Goal: Transaction & Acquisition: Purchase product/service

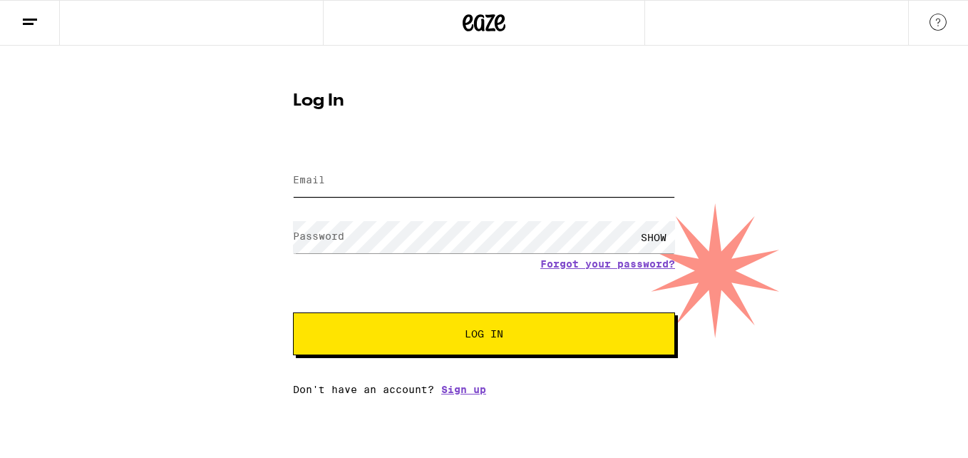
type input "[EMAIL_ADDRESS][DOMAIN_NAME]"
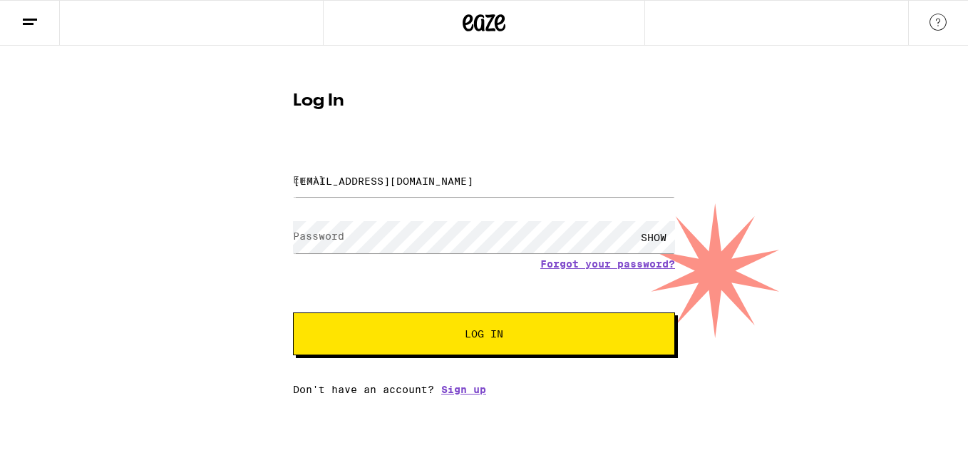
click at [464, 341] on button "Log In" at bounding box center [484, 333] width 382 height 43
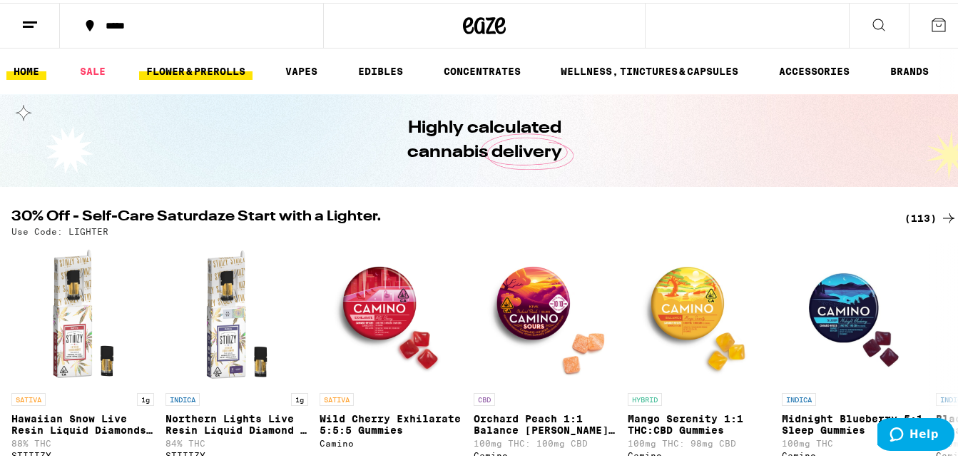
click at [220, 73] on link "FLOWER & PREROLLS" at bounding box center [195, 68] width 113 height 17
click at [145, 19] on div "*****" at bounding box center [198, 23] width 200 height 10
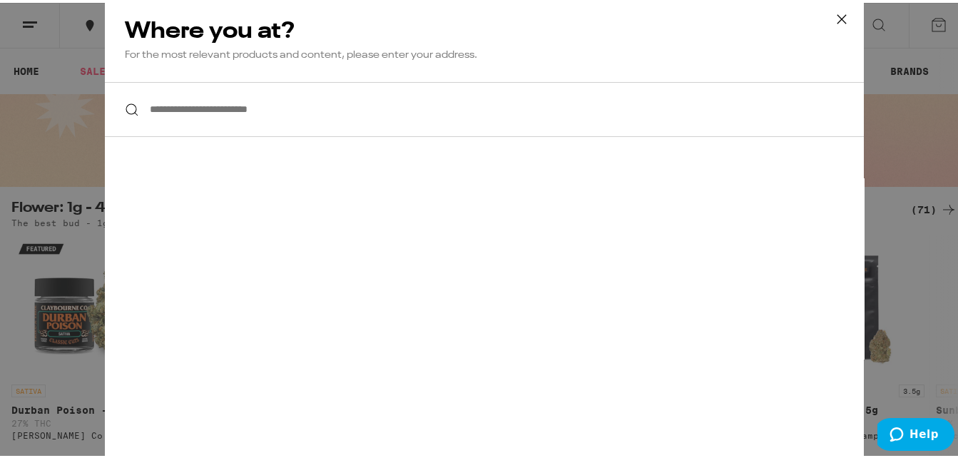
click at [274, 106] on input "**********" at bounding box center [484, 106] width 759 height 55
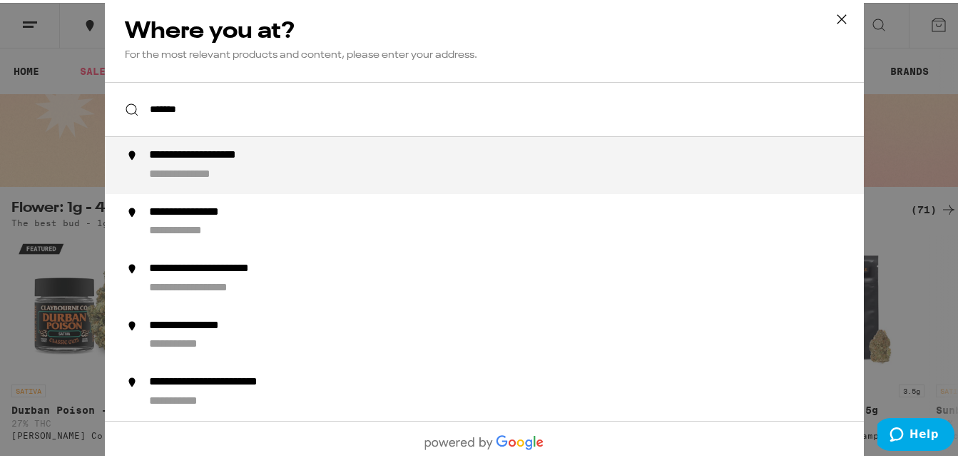
click at [275, 155] on div "**********" at bounding box center [223, 152] width 148 height 15
type input "**********"
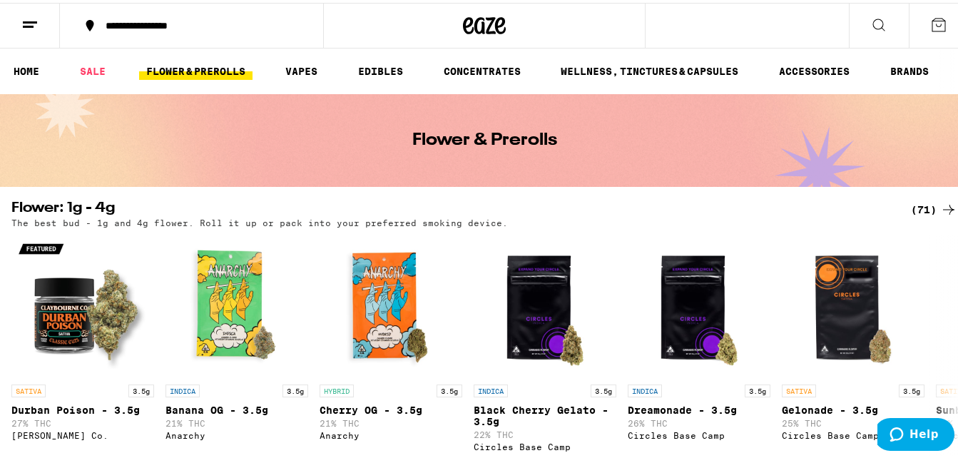
click at [940, 211] on icon at bounding box center [948, 206] width 17 height 17
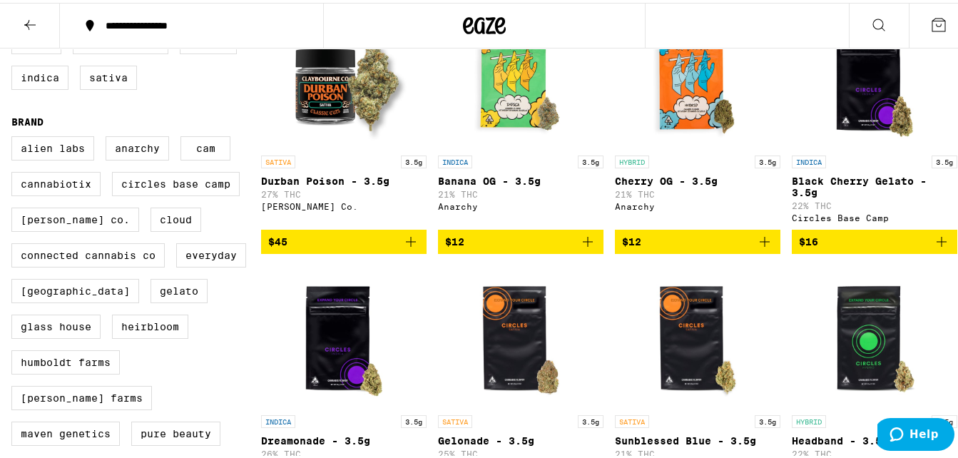
scroll to position [214, 0]
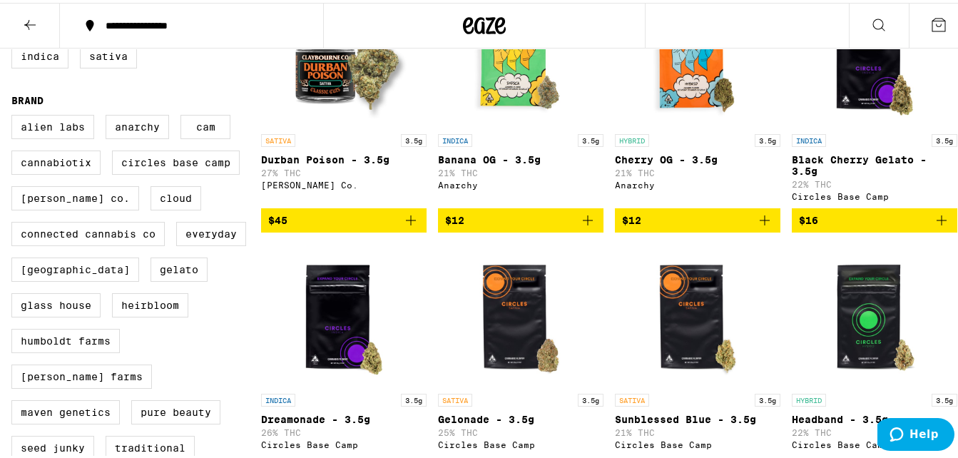
click at [582, 222] on icon "Add to bag" at bounding box center [587, 217] width 10 height 10
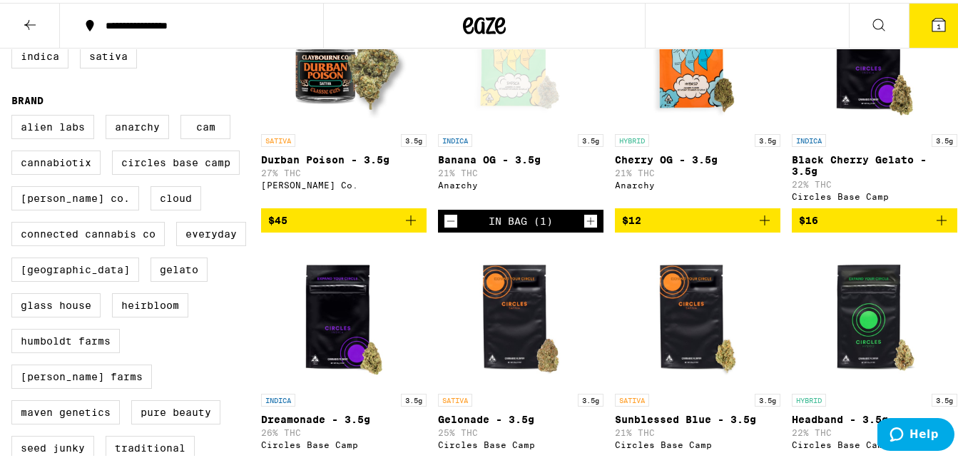
scroll to position [260, 0]
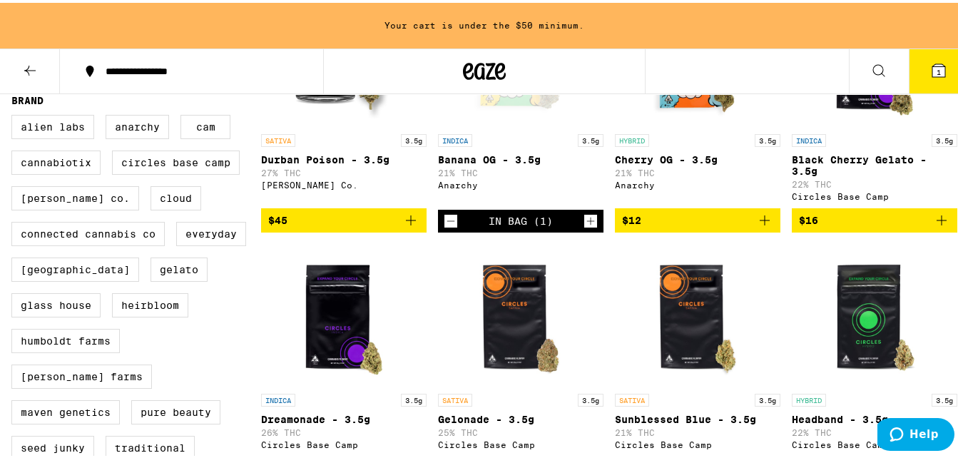
click at [756, 226] on icon "Add to bag" at bounding box center [764, 217] width 17 height 17
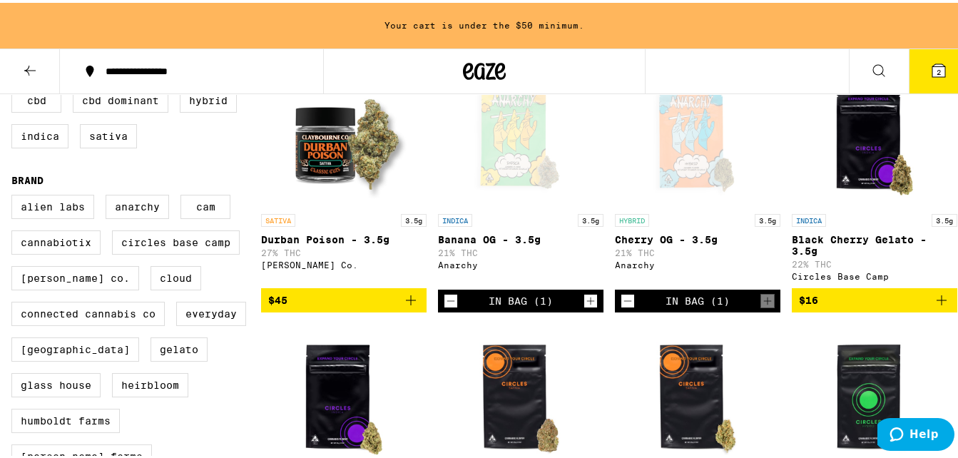
scroll to position [188, 0]
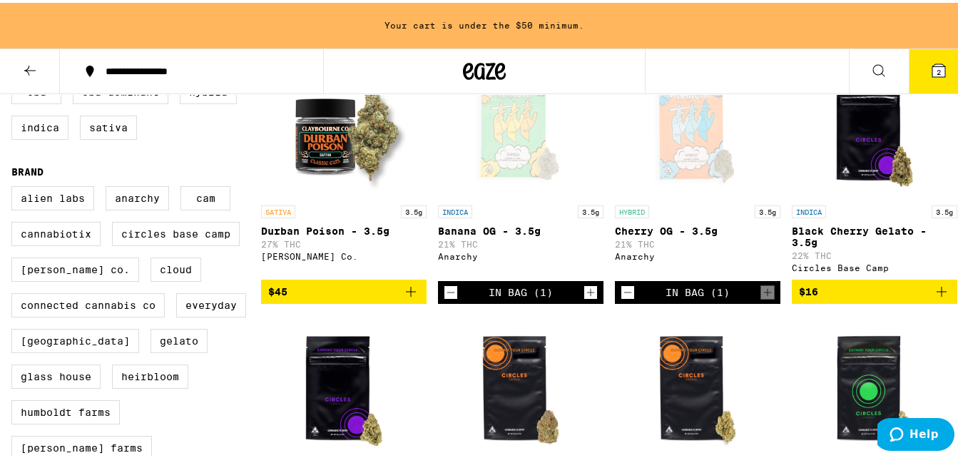
click at [621, 296] on icon "Decrement" at bounding box center [627, 289] width 13 height 17
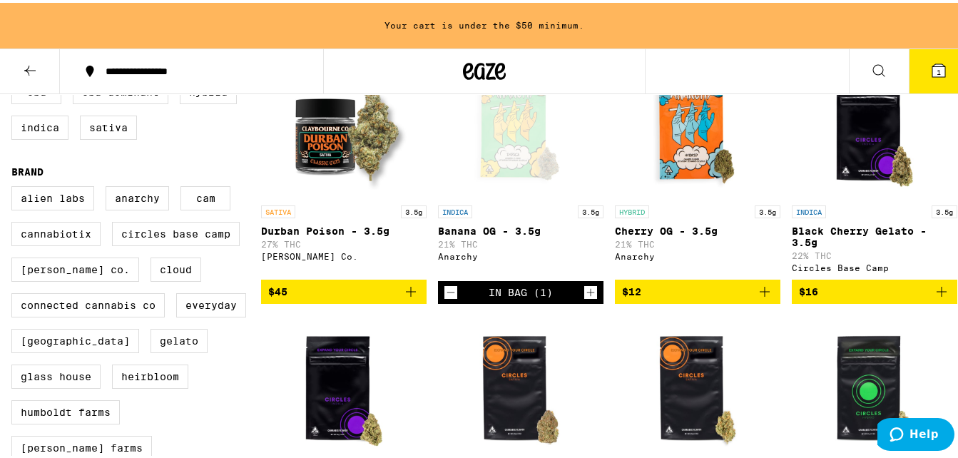
click at [446, 298] on icon "Decrement" at bounding box center [450, 289] width 13 height 17
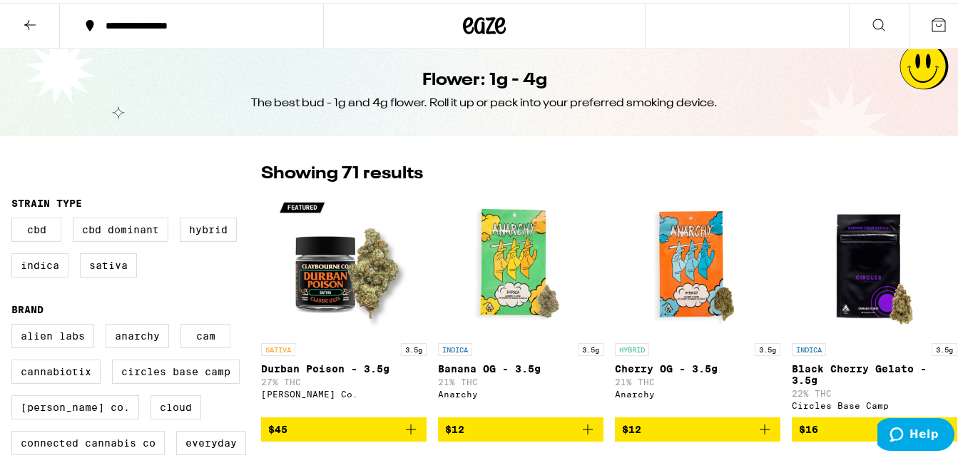
scroll to position [0, 0]
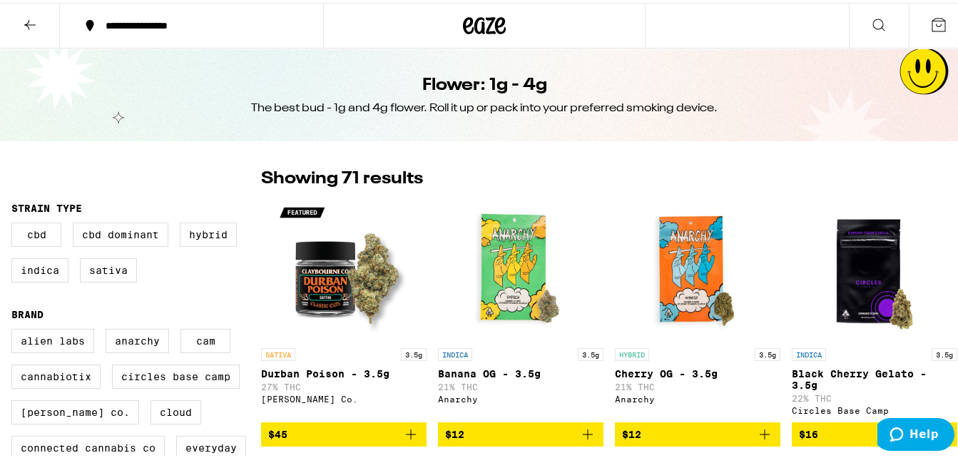
click at [930, 23] on icon at bounding box center [938, 22] width 17 height 17
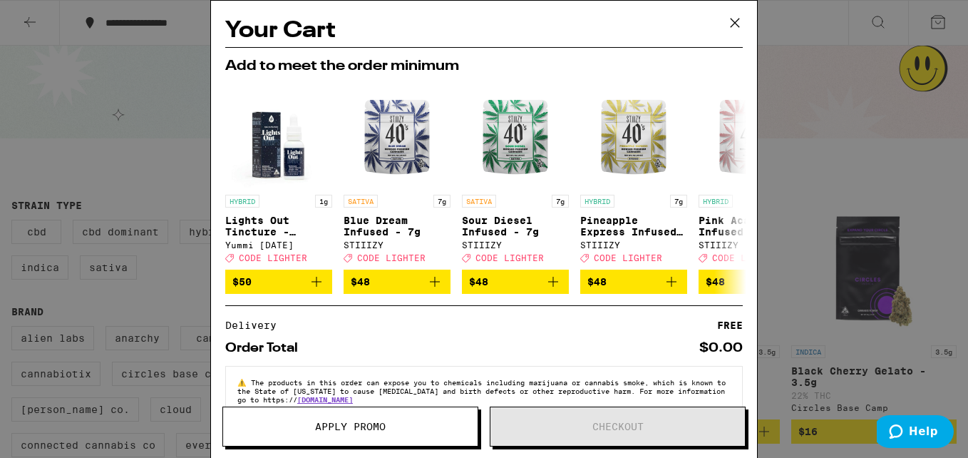
drag, startPoint x: 738, startPoint y: 19, endPoint x: 739, endPoint y: 27, distance: 8.6
click at [739, 29] on icon at bounding box center [734, 22] width 21 height 21
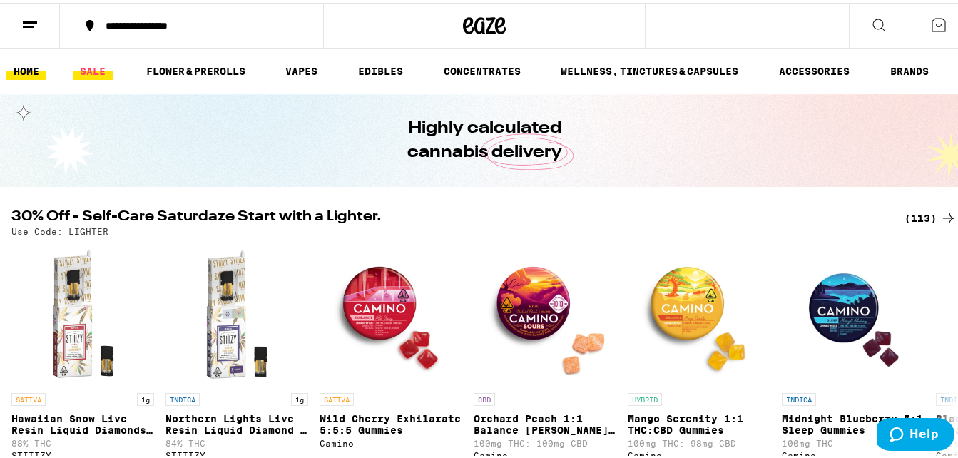
click at [100, 68] on link "SALE" at bounding box center [93, 68] width 40 height 17
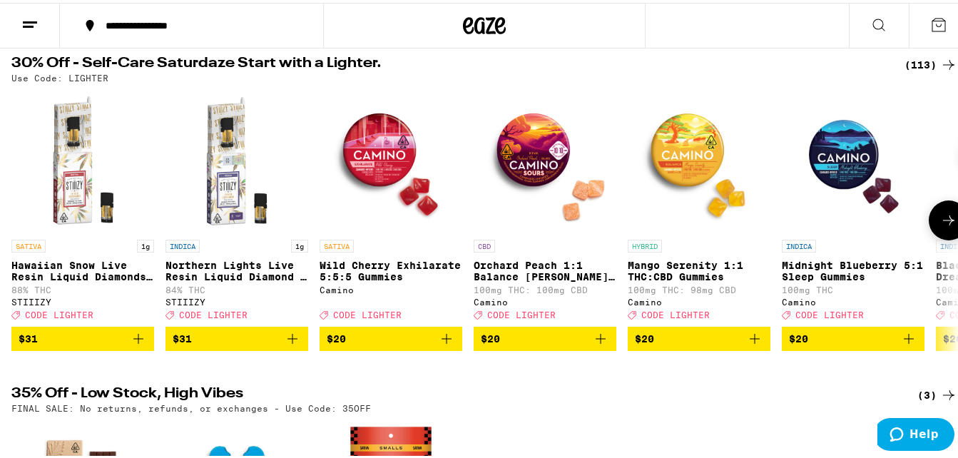
scroll to position [71, 0]
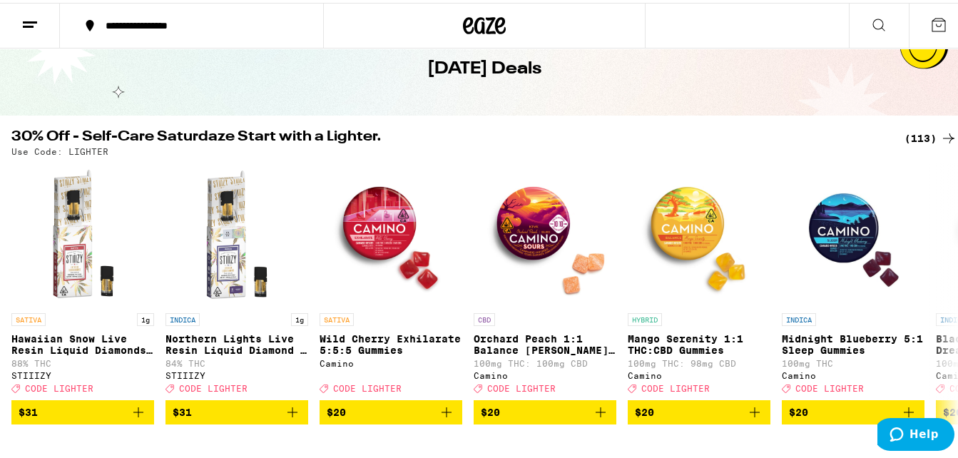
click at [920, 133] on div "(113)" at bounding box center [930, 135] width 53 height 17
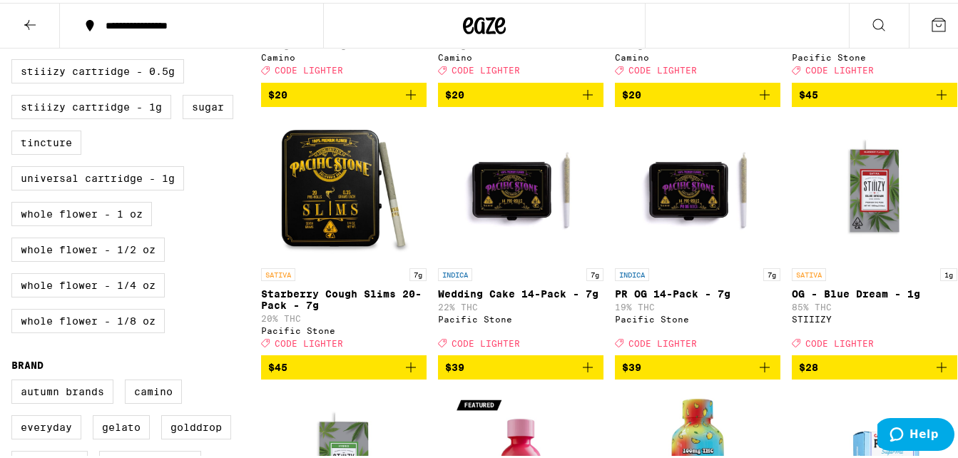
scroll to position [642, 0]
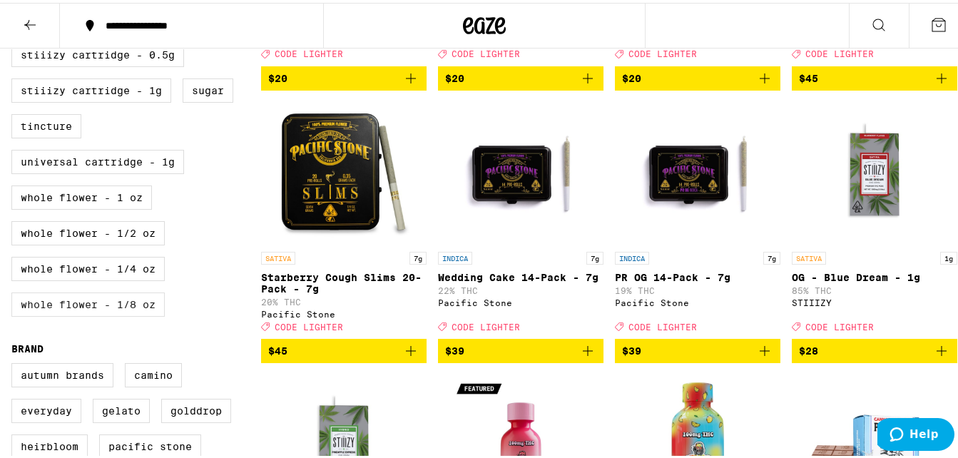
click at [85, 314] on label "Whole Flower - 1/8 oz" at bounding box center [87, 301] width 153 height 24
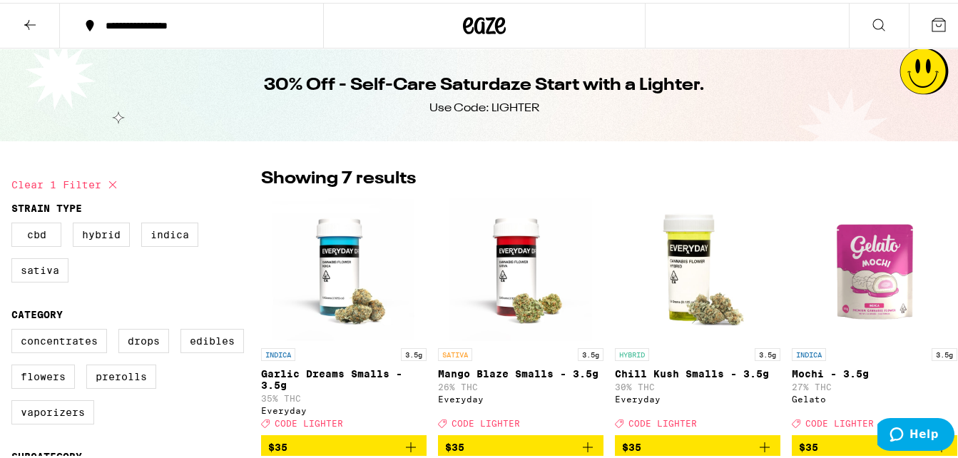
click at [113, 181] on icon at bounding box center [112, 181] width 7 height 7
checkbox input "false"
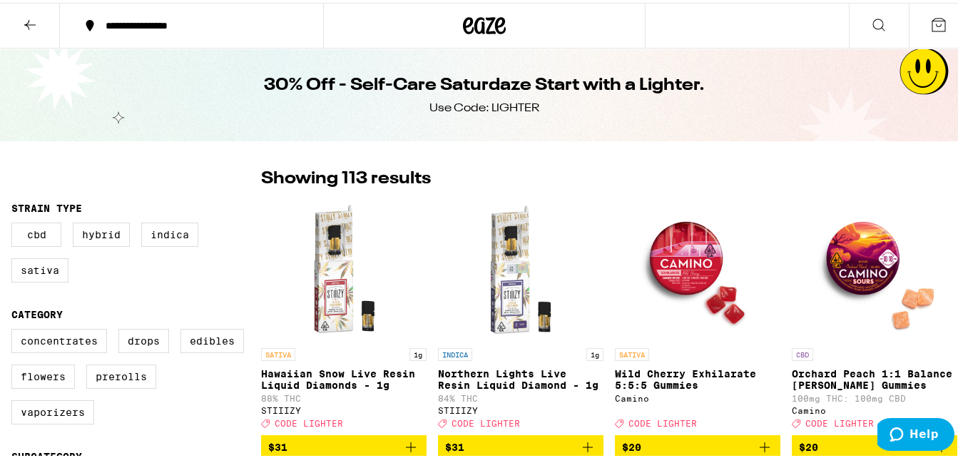
click at [21, 21] on icon at bounding box center [29, 22] width 17 height 17
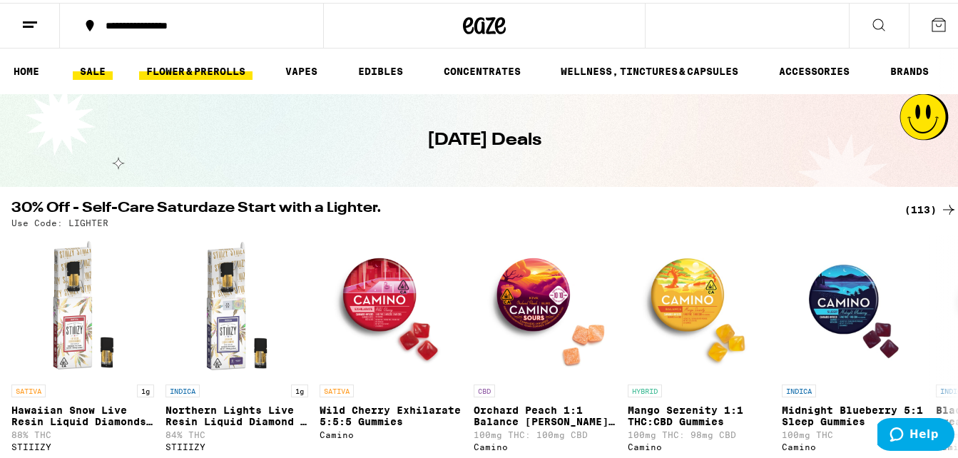
click at [210, 66] on link "FLOWER & PREROLLS" at bounding box center [195, 68] width 113 height 17
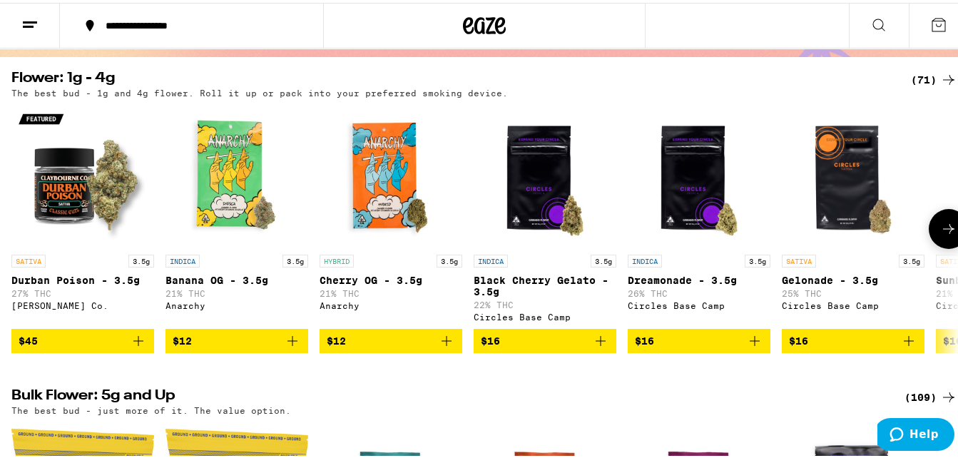
scroll to position [143, 0]
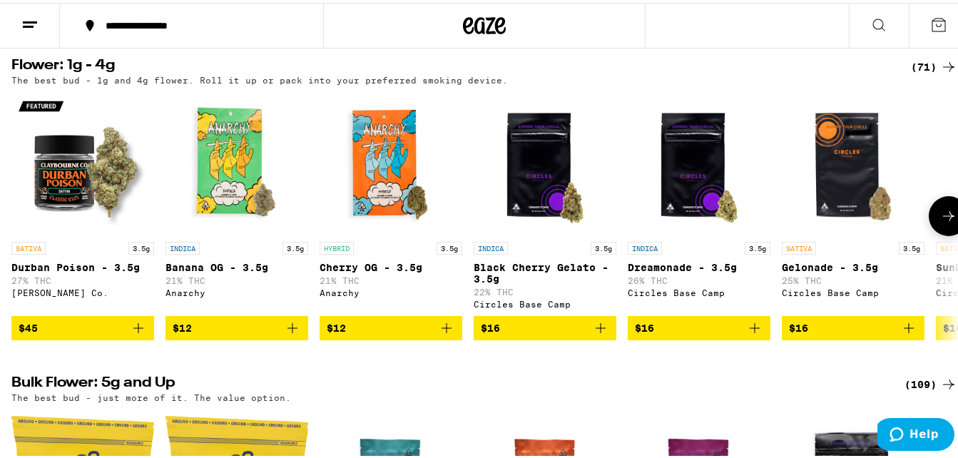
click at [294, 330] on icon "Add to bag" at bounding box center [292, 325] width 17 height 17
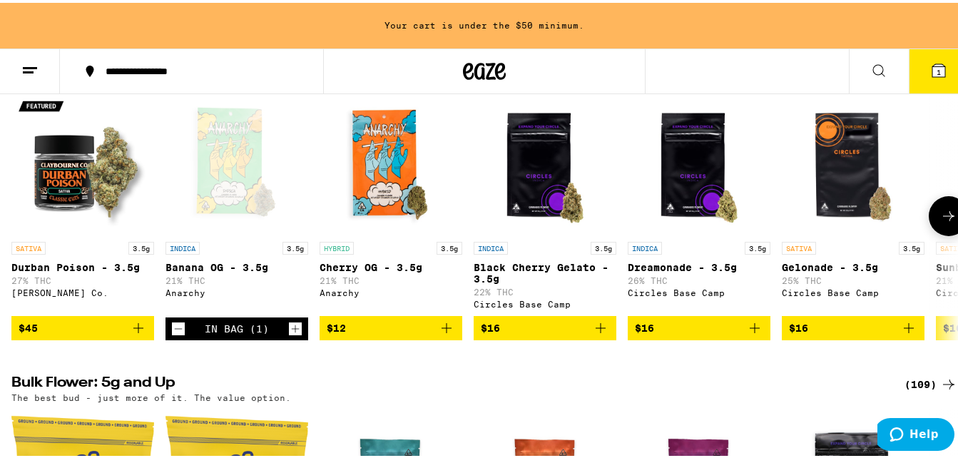
click at [445, 330] on icon "Add to bag" at bounding box center [446, 325] width 10 height 10
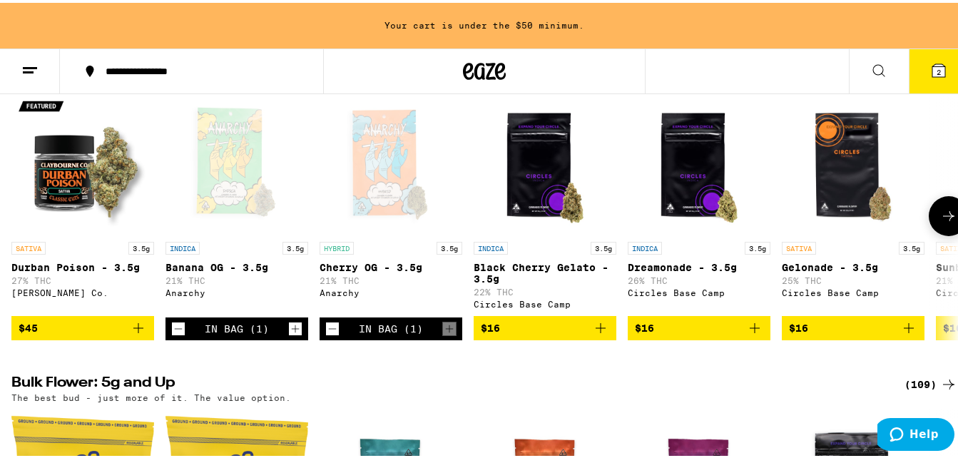
click at [940, 218] on icon at bounding box center [948, 213] width 17 height 17
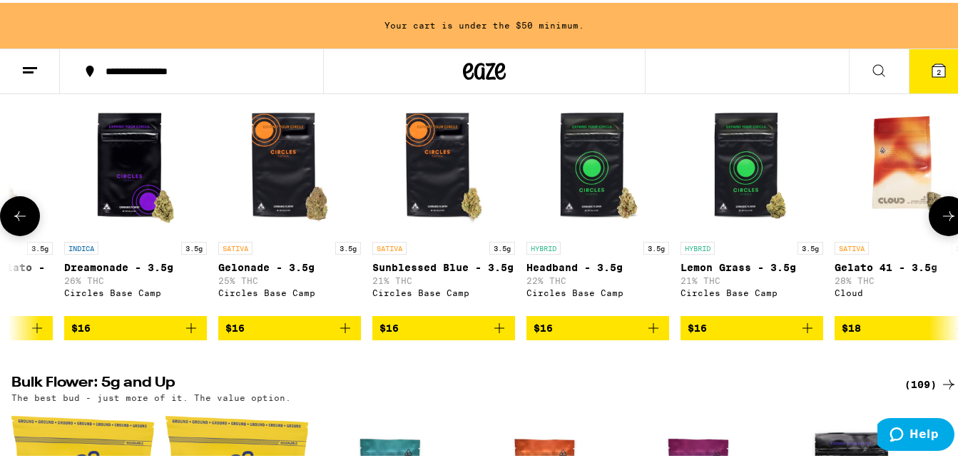
scroll to position [0, 779]
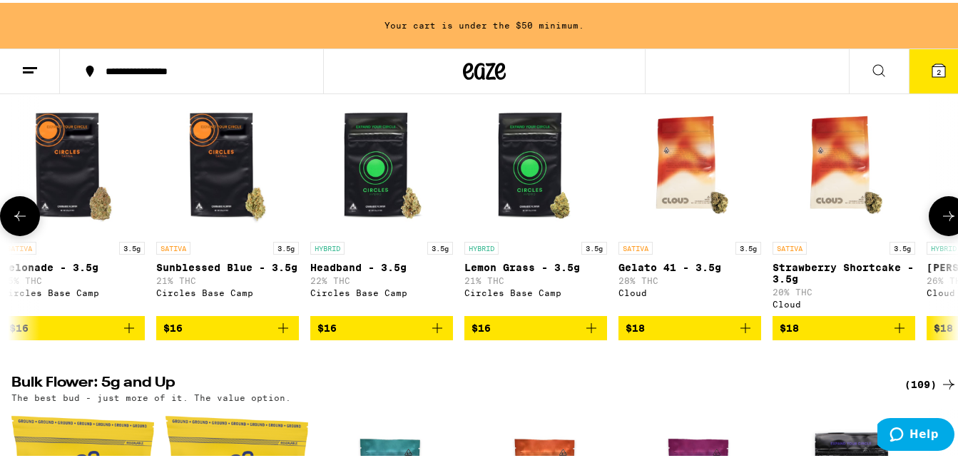
click at [17, 222] on icon at bounding box center [19, 213] width 17 height 17
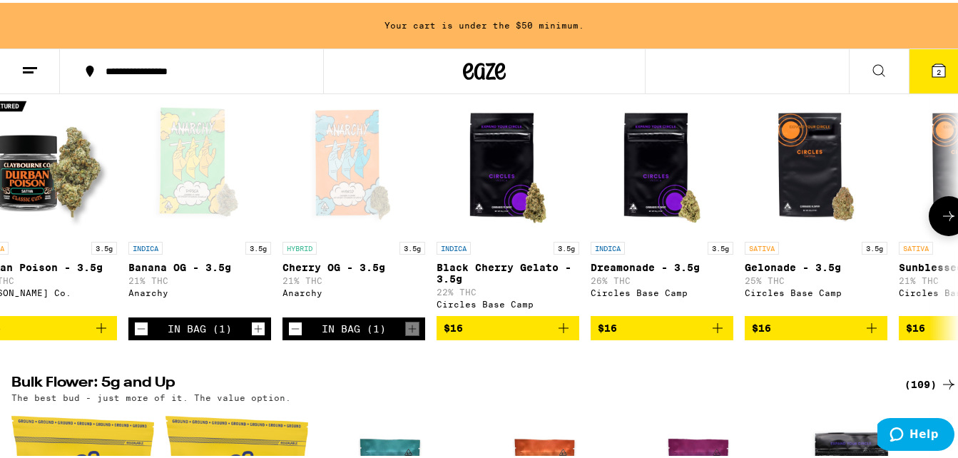
scroll to position [0, 0]
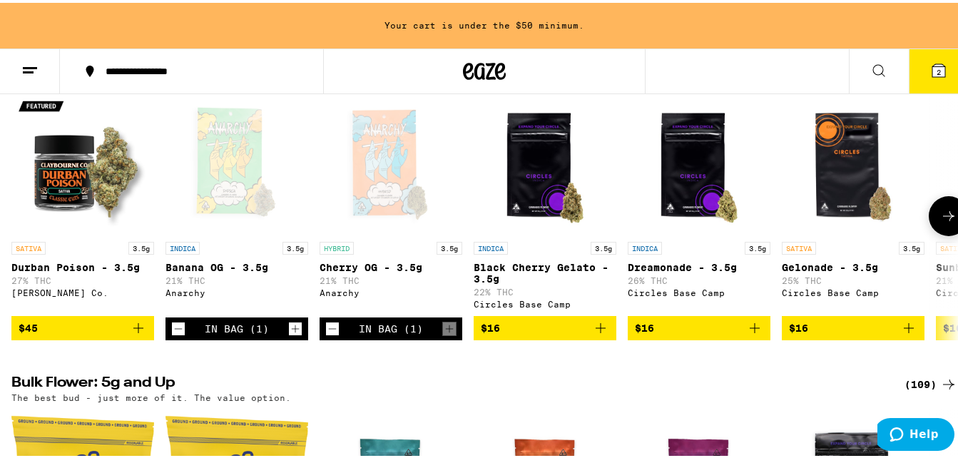
click at [908, 334] on icon "Add to bag" at bounding box center [908, 325] width 17 height 17
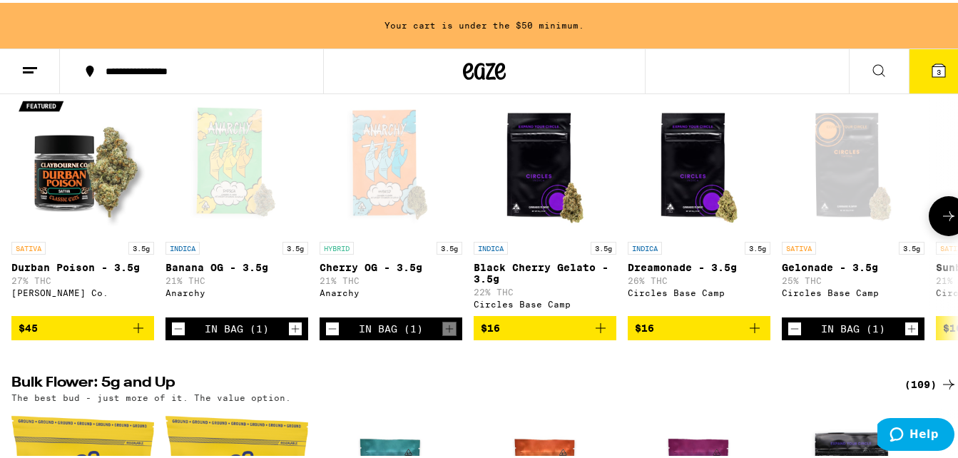
click at [600, 330] on icon "Add to bag" at bounding box center [600, 325] width 10 height 10
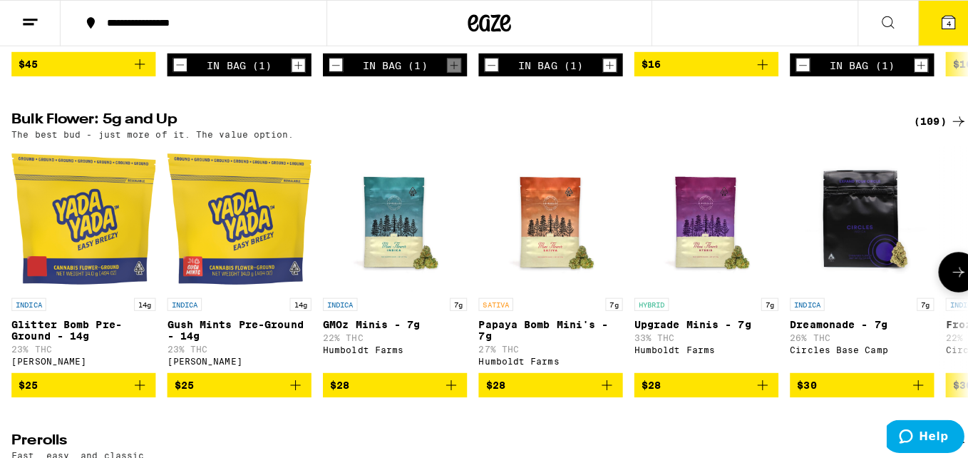
scroll to position [428, 0]
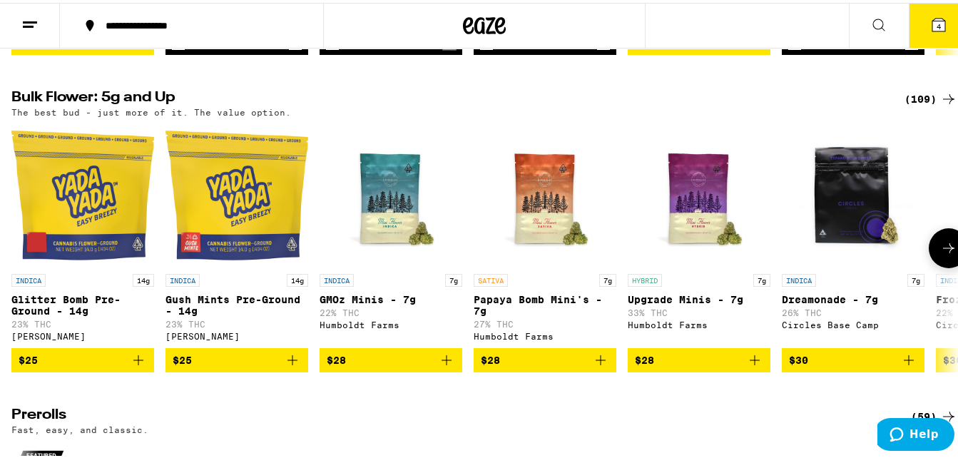
click at [290, 366] on icon "Add to bag" at bounding box center [292, 357] width 17 height 17
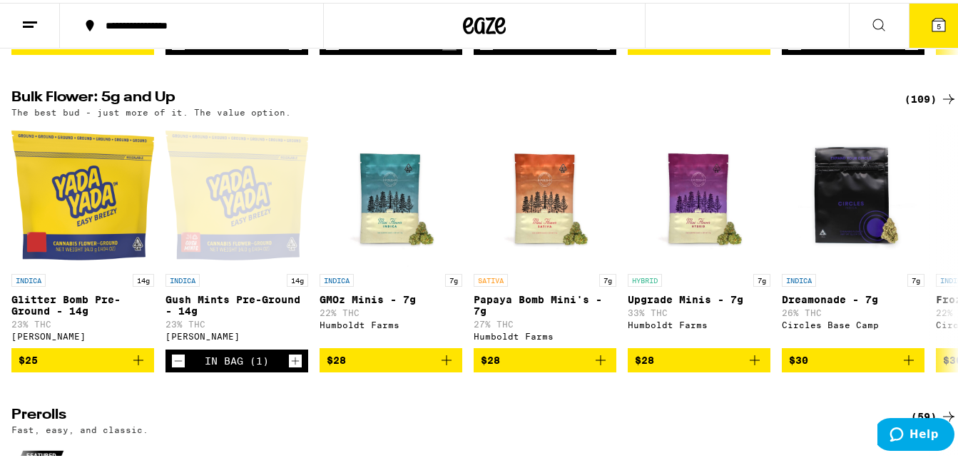
click at [935, 19] on icon at bounding box center [938, 22] width 17 height 17
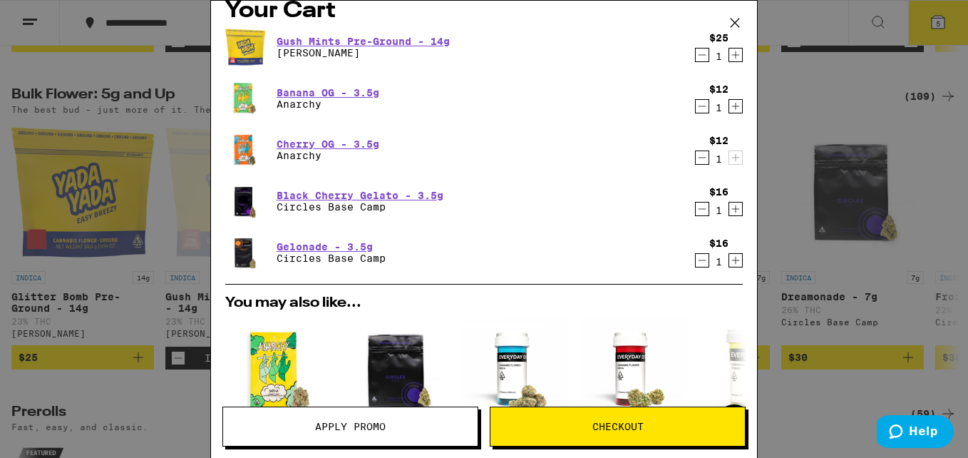
scroll to position [17, 0]
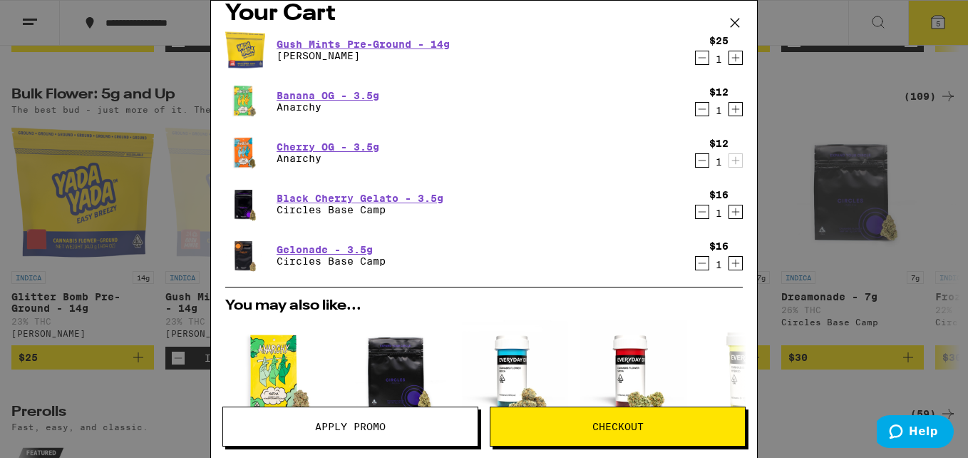
click at [696, 265] on icon "Decrement" at bounding box center [702, 263] width 13 height 17
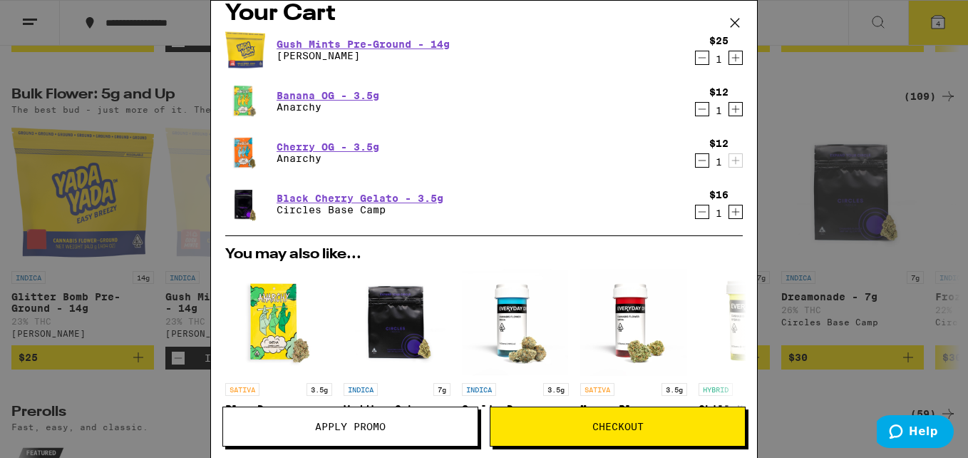
click at [696, 160] on icon "Decrement" at bounding box center [702, 160] width 13 height 17
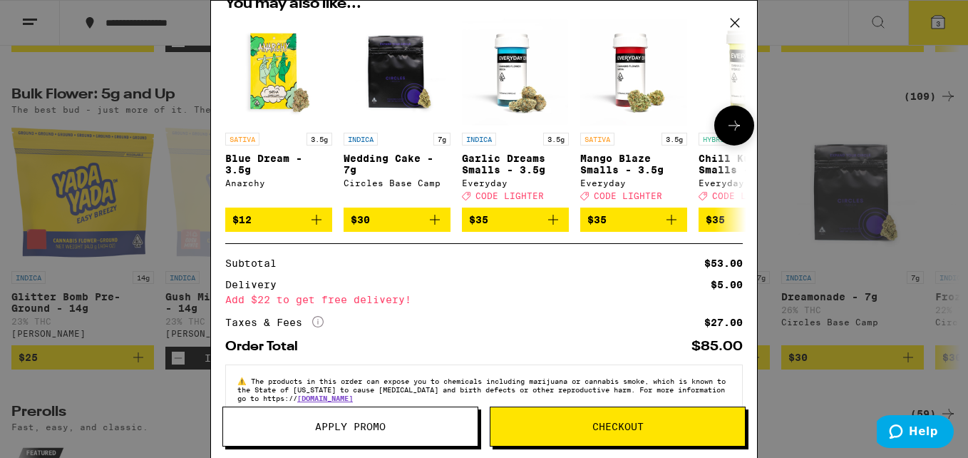
scroll to position [252, 0]
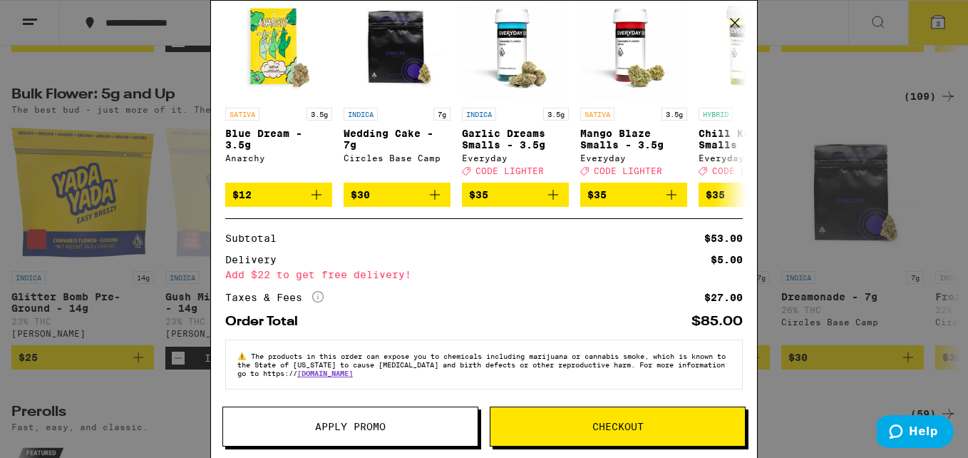
click at [736, 21] on icon at bounding box center [734, 22] width 21 height 21
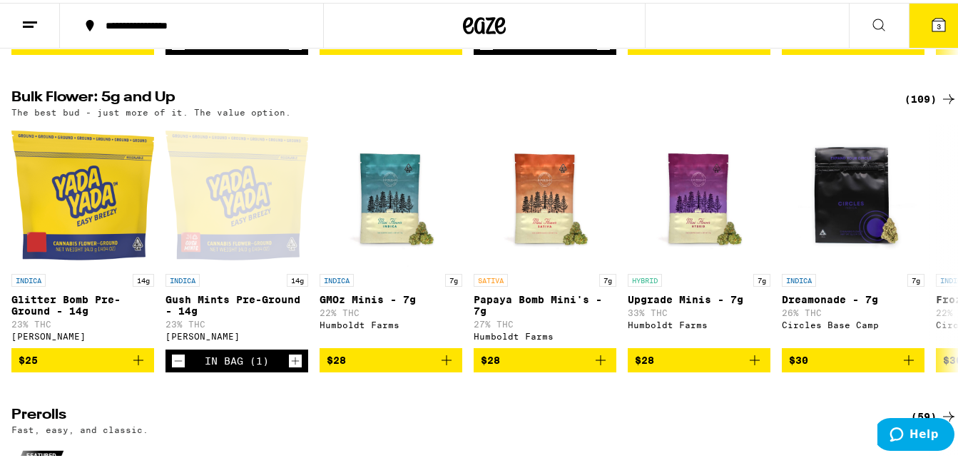
click at [943, 18] on button "3" at bounding box center [938, 23] width 60 height 44
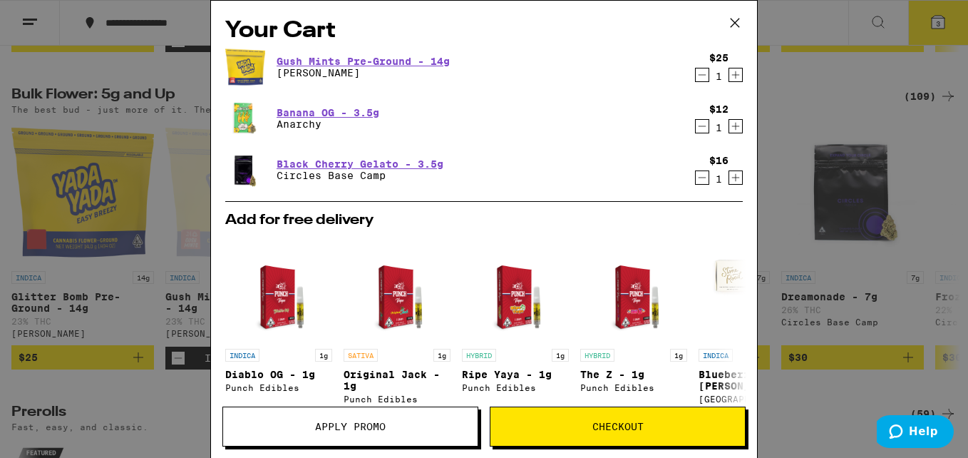
click at [404, 424] on span "Apply Promo" at bounding box center [350, 426] width 255 height 10
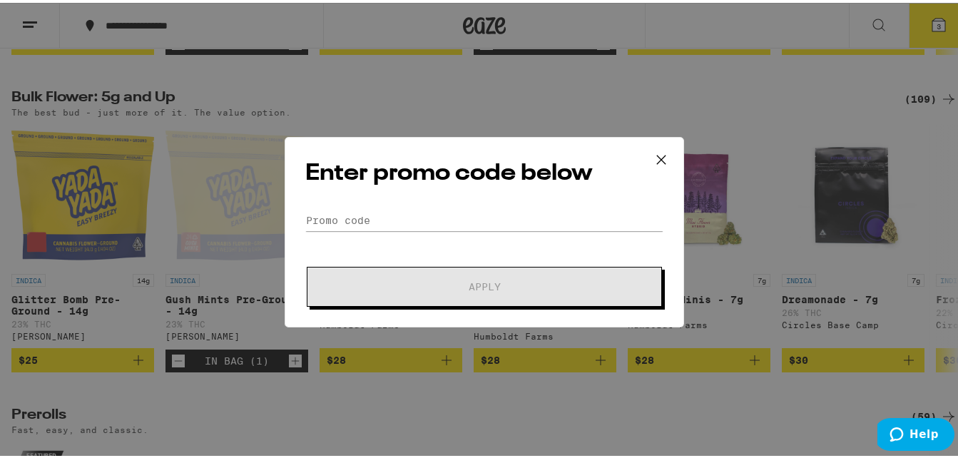
click at [657, 154] on icon at bounding box center [660, 156] width 21 height 21
